Goal: Register for event/course

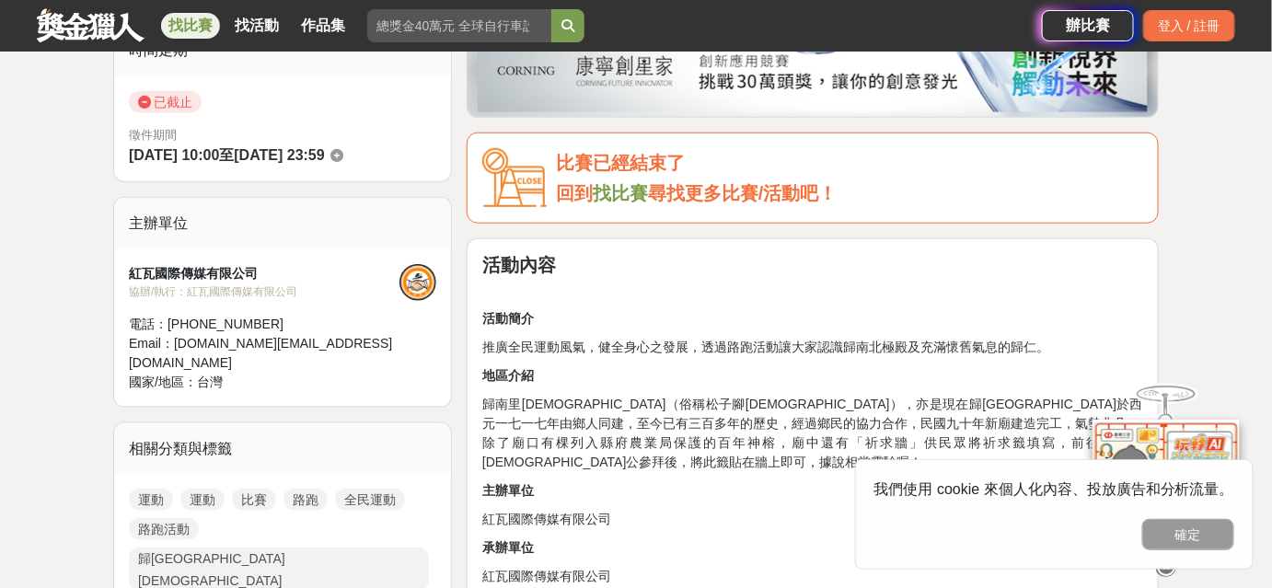
scroll to position [585, 0]
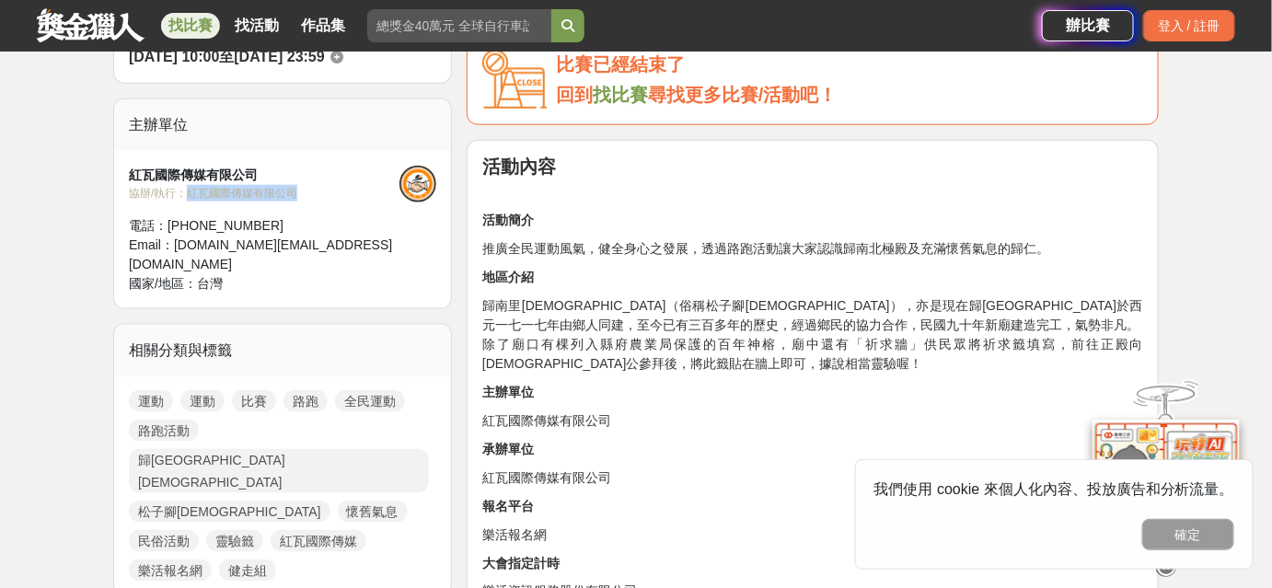
drag, startPoint x: 185, startPoint y: 189, endPoint x: 295, endPoint y: 188, distance: 110.4
click at [295, 188] on div "協辦/執行： 紅瓦國際傳媒有限公司" at bounding box center [264, 193] width 271 height 17
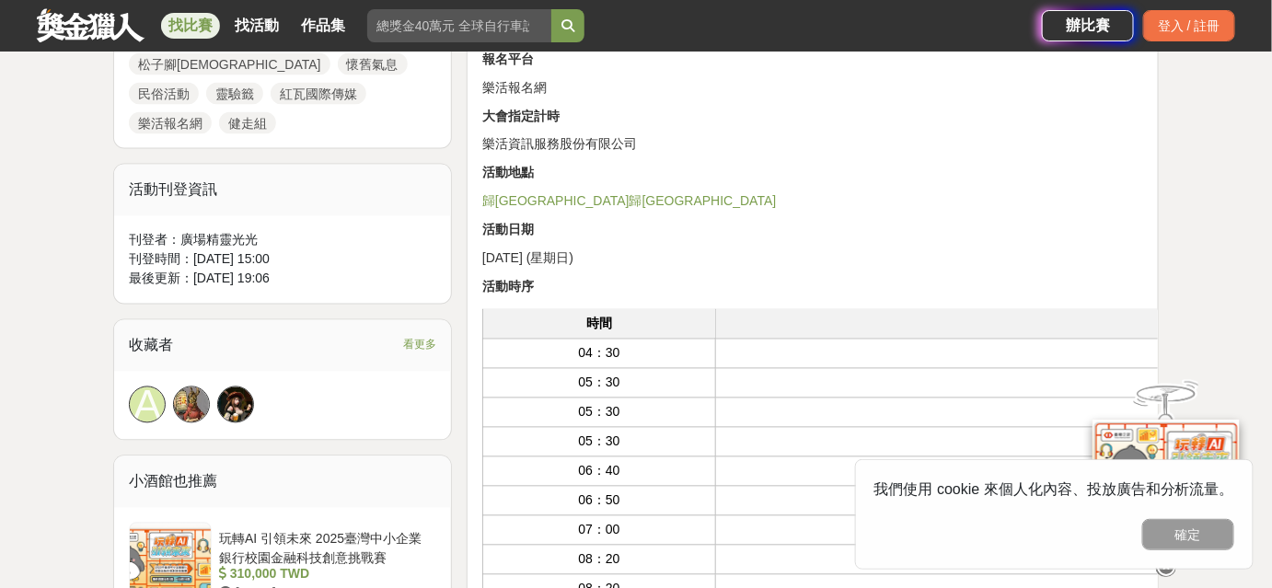
scroll to position [1003, 0]
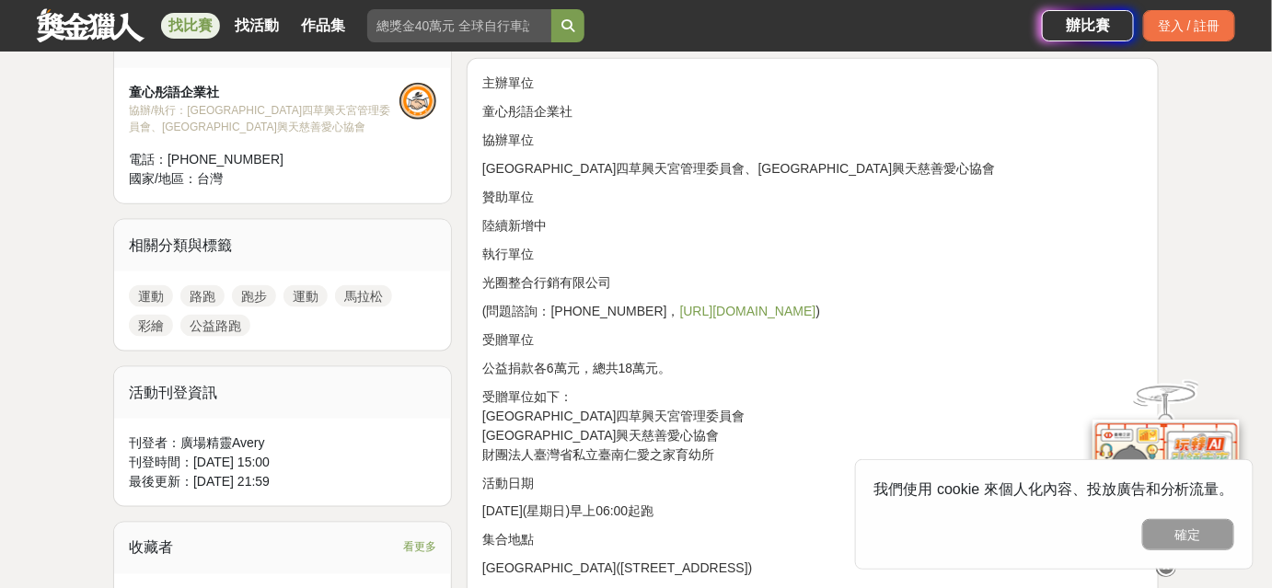
scroll to position [669, 0]
click at [680, 312] on link "[URL][DOMAIN_NAME]" at bounding box center [748, 309] width 136 height 15
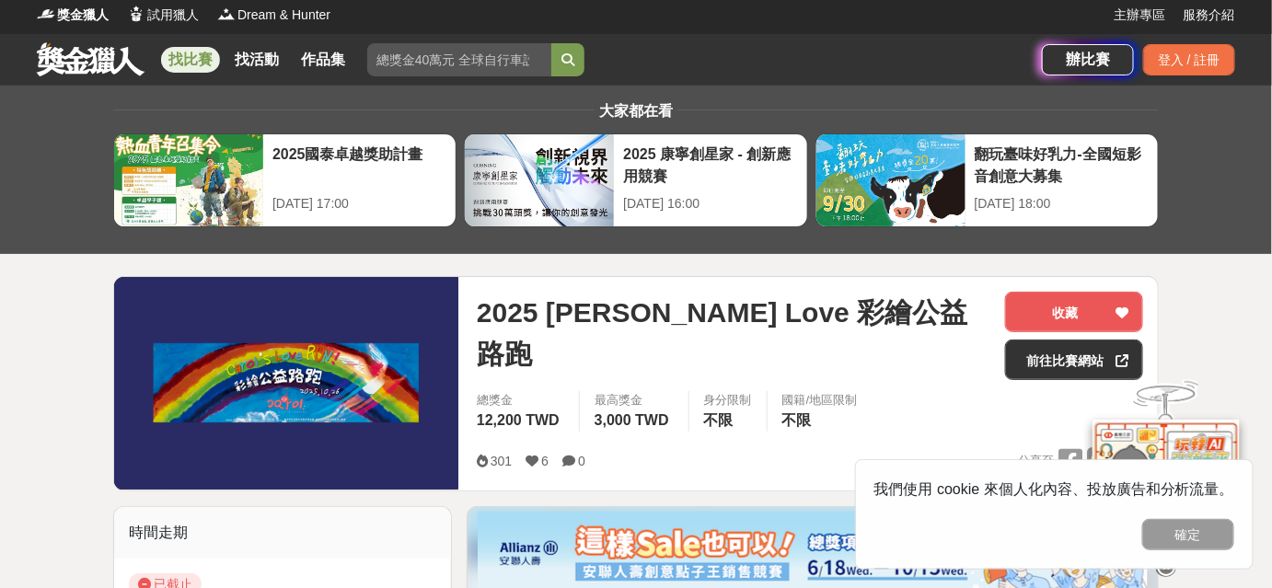
scroll to position [0, 0]
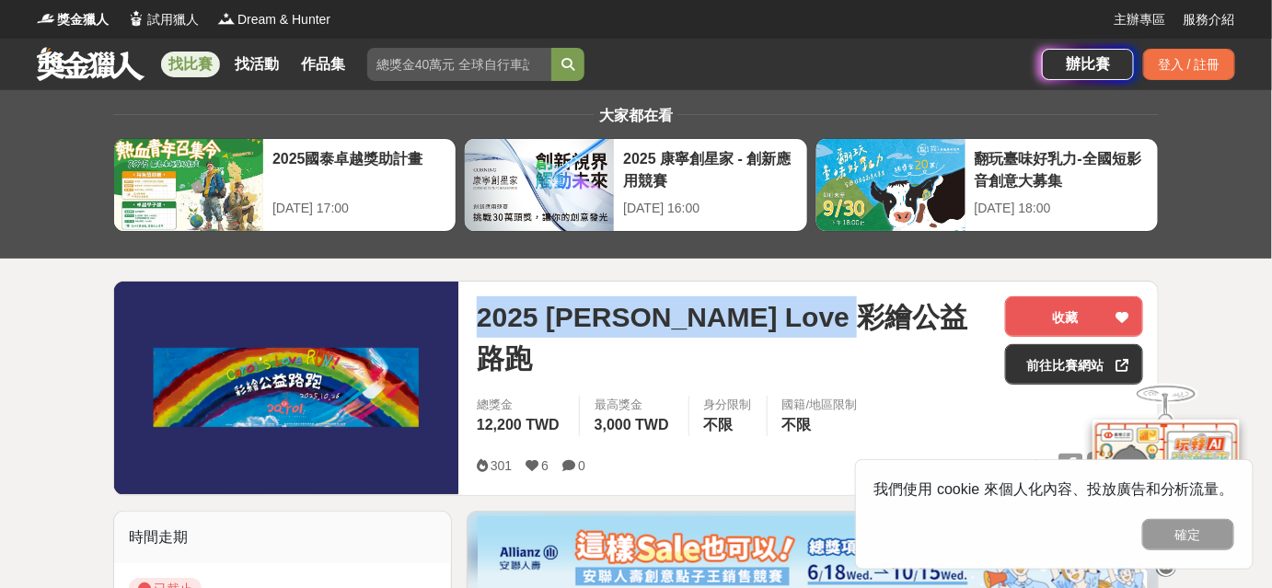
drag, startPoint x: 479, startPoint y: 318, endPoint x: 919, endPoint y: 316, distance: 440.8
click at [919, 316] on div "2025 Carol’s Love 彩繪公益路跑" at bounding box center [734, 337] width 514 height 83
copy span "2025 Carol’s Love 彩繪公益路跑"
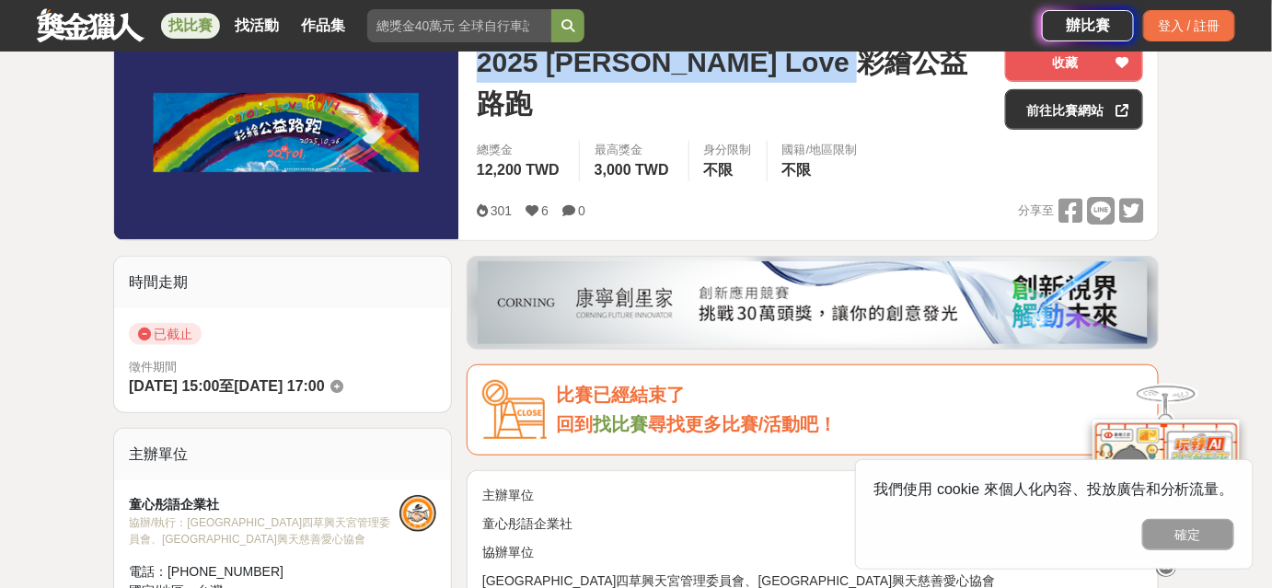
scroll to position [334, 0]
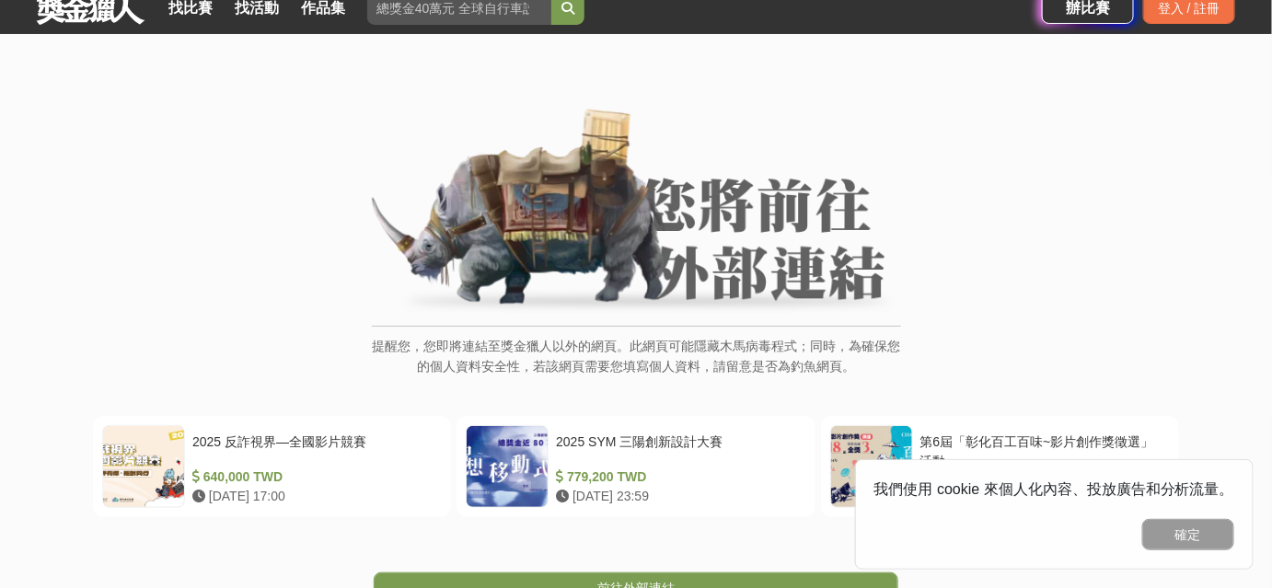
scroll to position [250, 0]
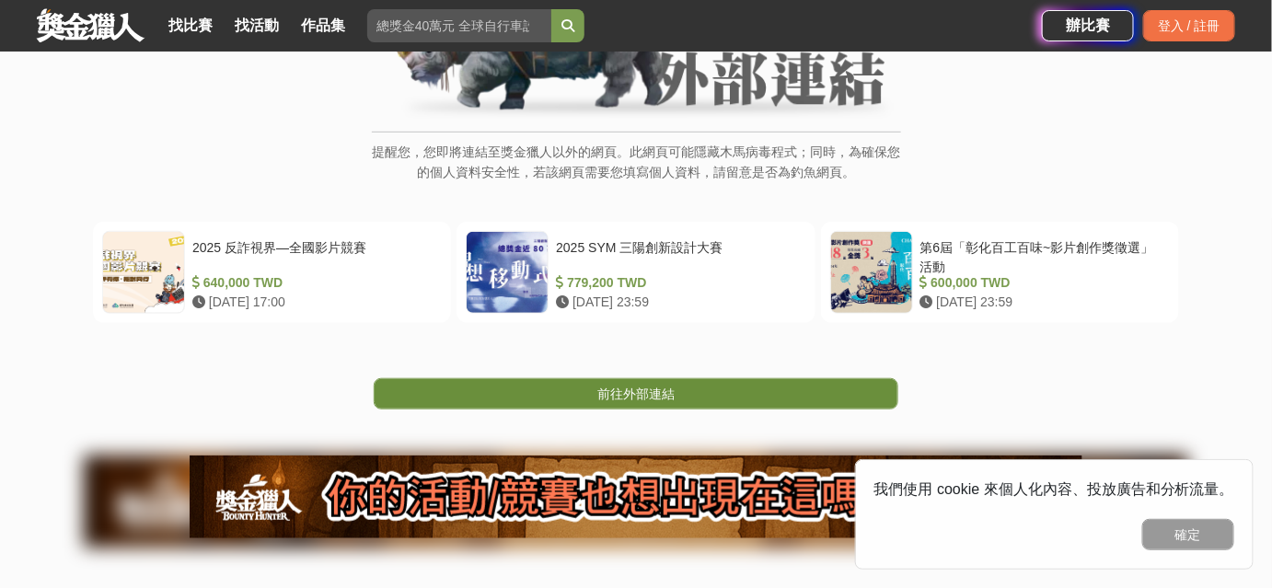
click at [710, 401] on link "前往外部連結" at bounding box center [636, 393] width 525 height 31
